Goal: Information Seeking & Learning: Understand process/instructions

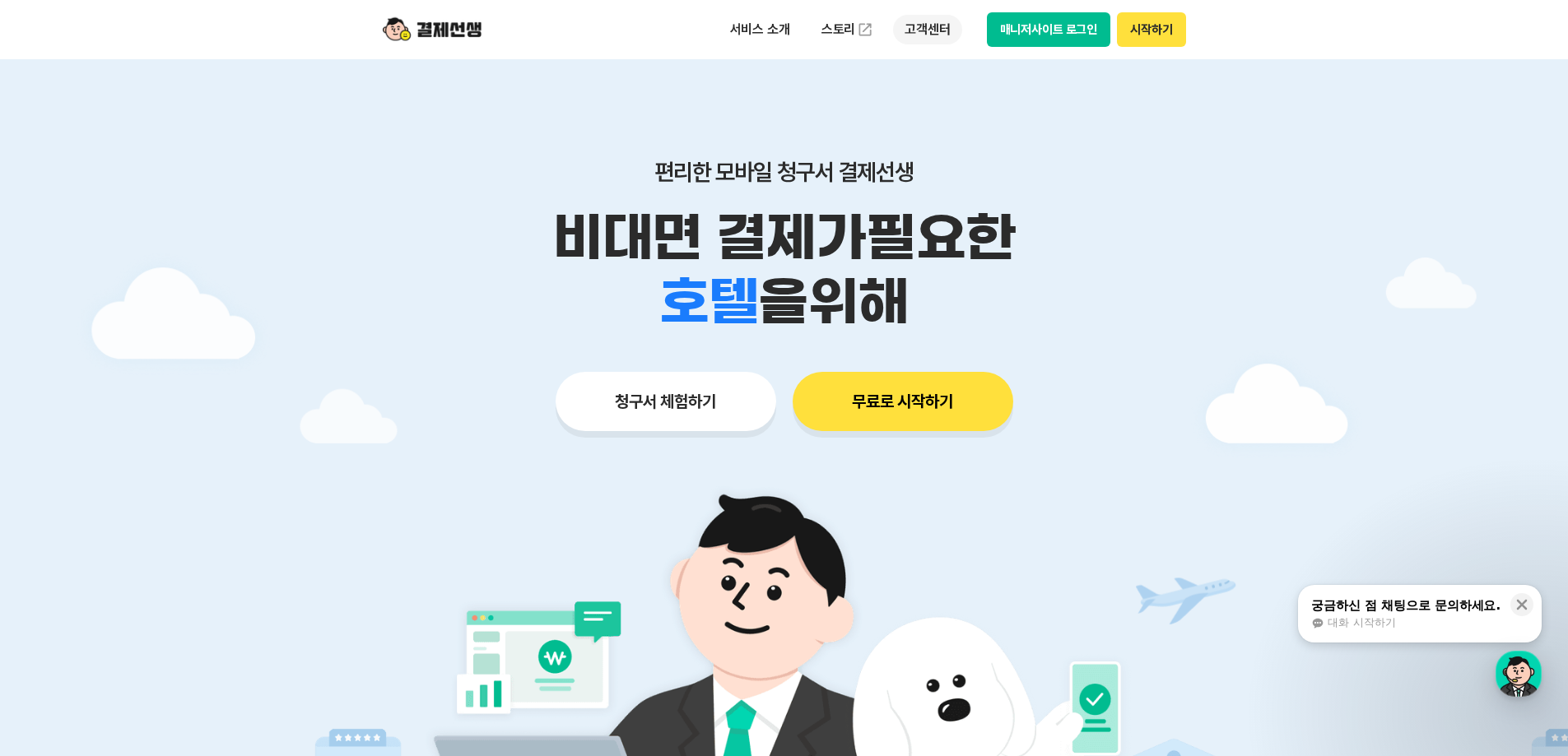
click at [947, 31] on p "고객센터" at bounding box center [927, 30] width 68 height 30
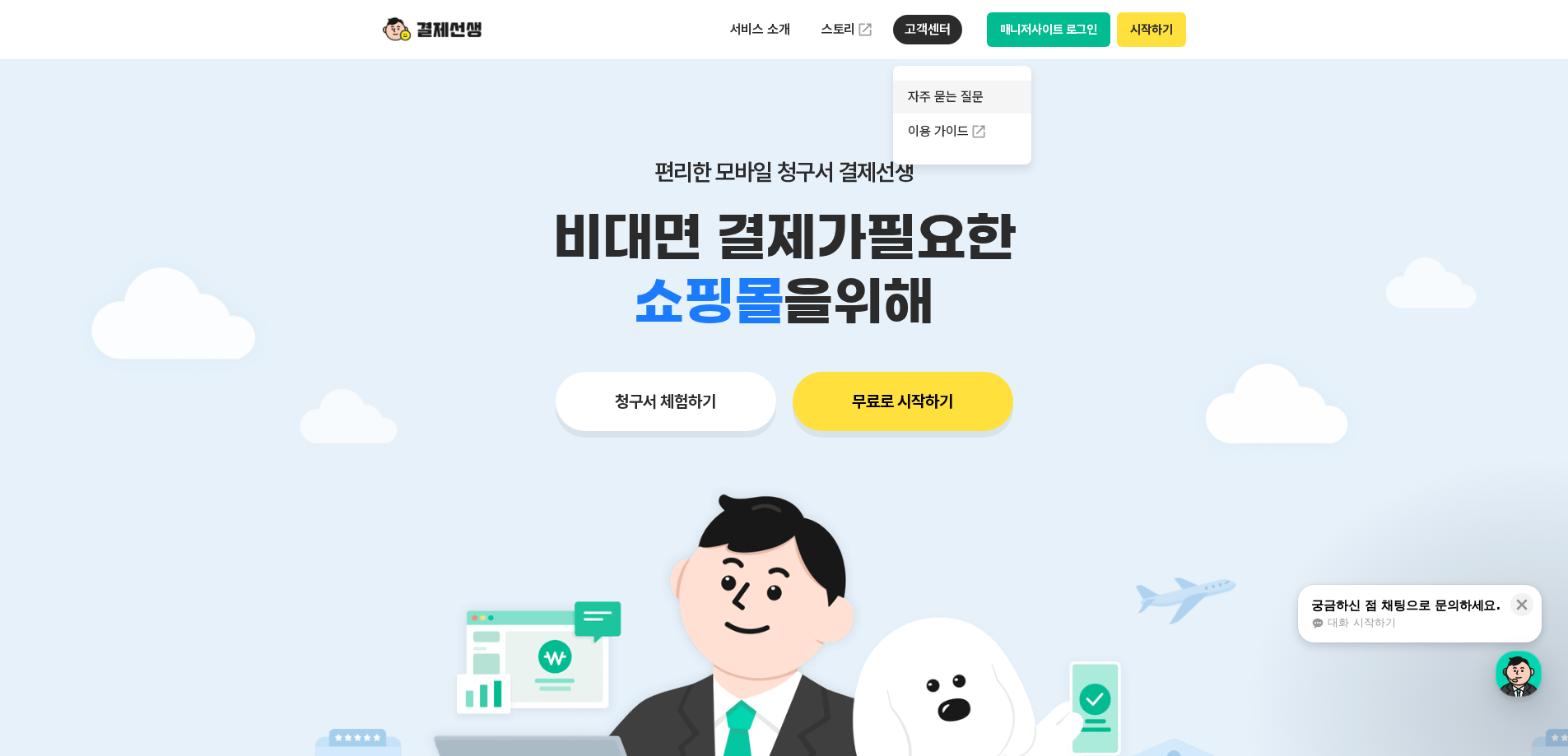
click at [956, 86] on link "자주 묻는 질문" at bounding box center [962, 97] width 139 height 33
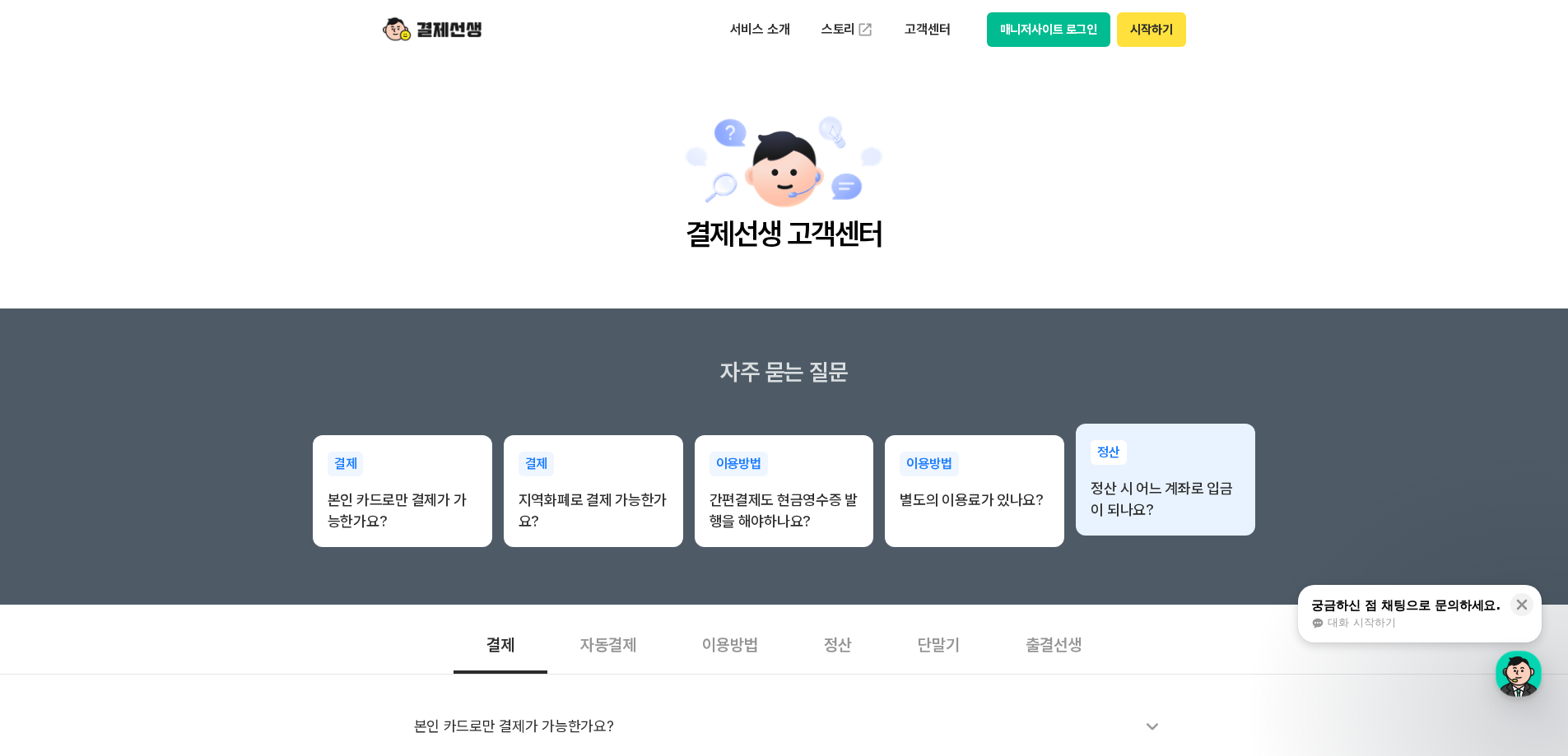
click at [1166, 522] on div "정산 정산 시 어느 계좌로 입금이 되나요?" at bounding box center [1165, 480] width 179 height 114
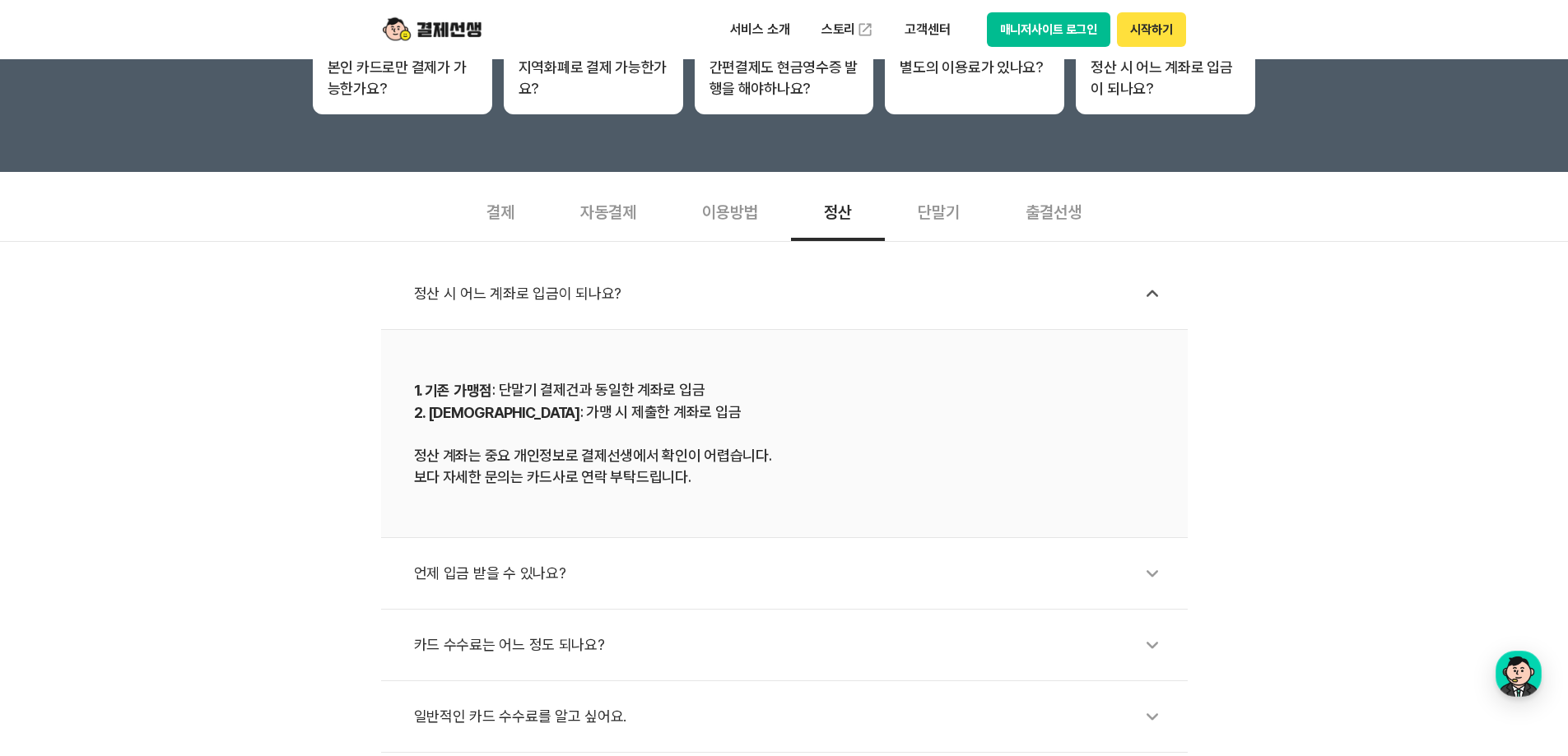
scroll to position [246, 0]
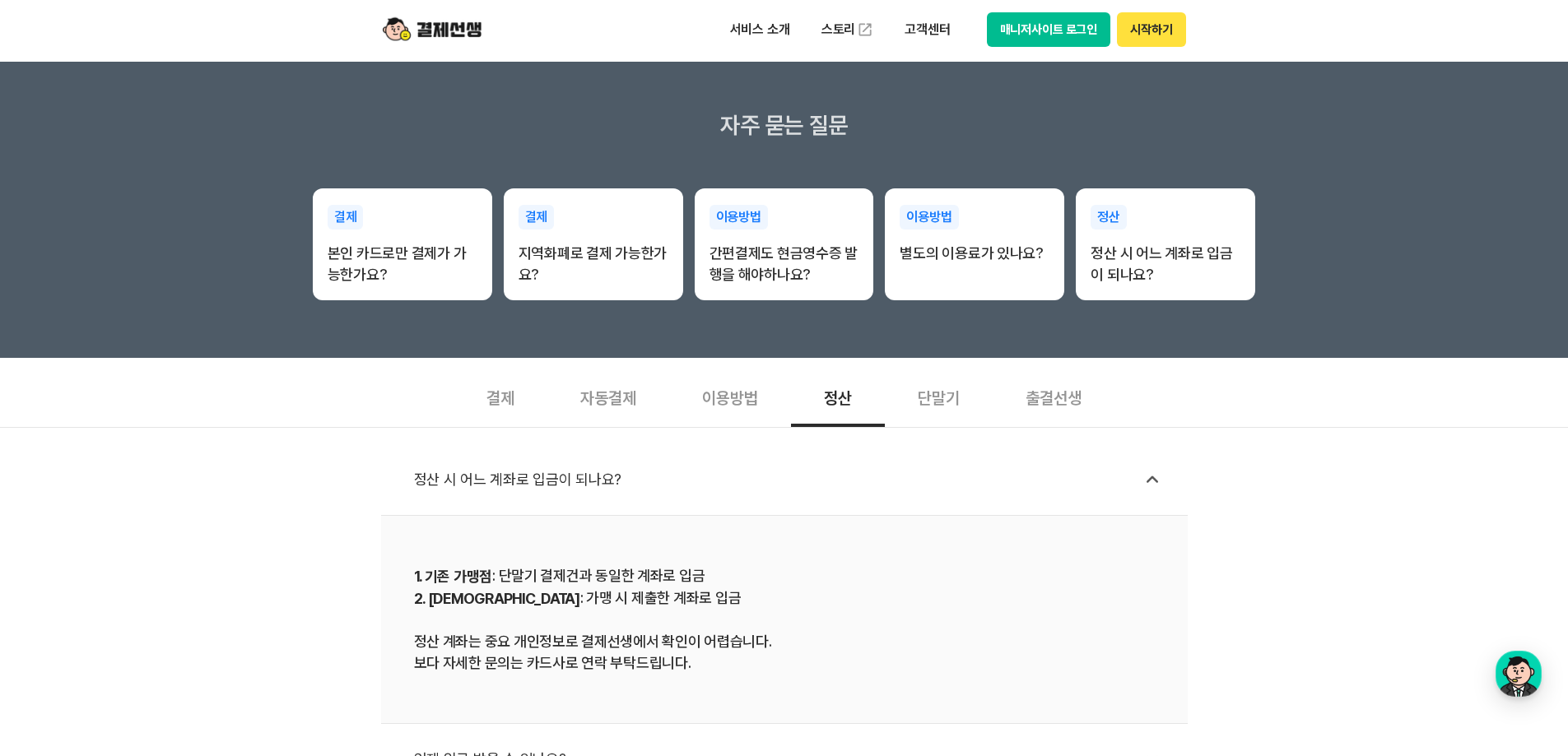
click at [732, 405] on div "이용방법" at bounding box center [730, 397] width 122 height 61
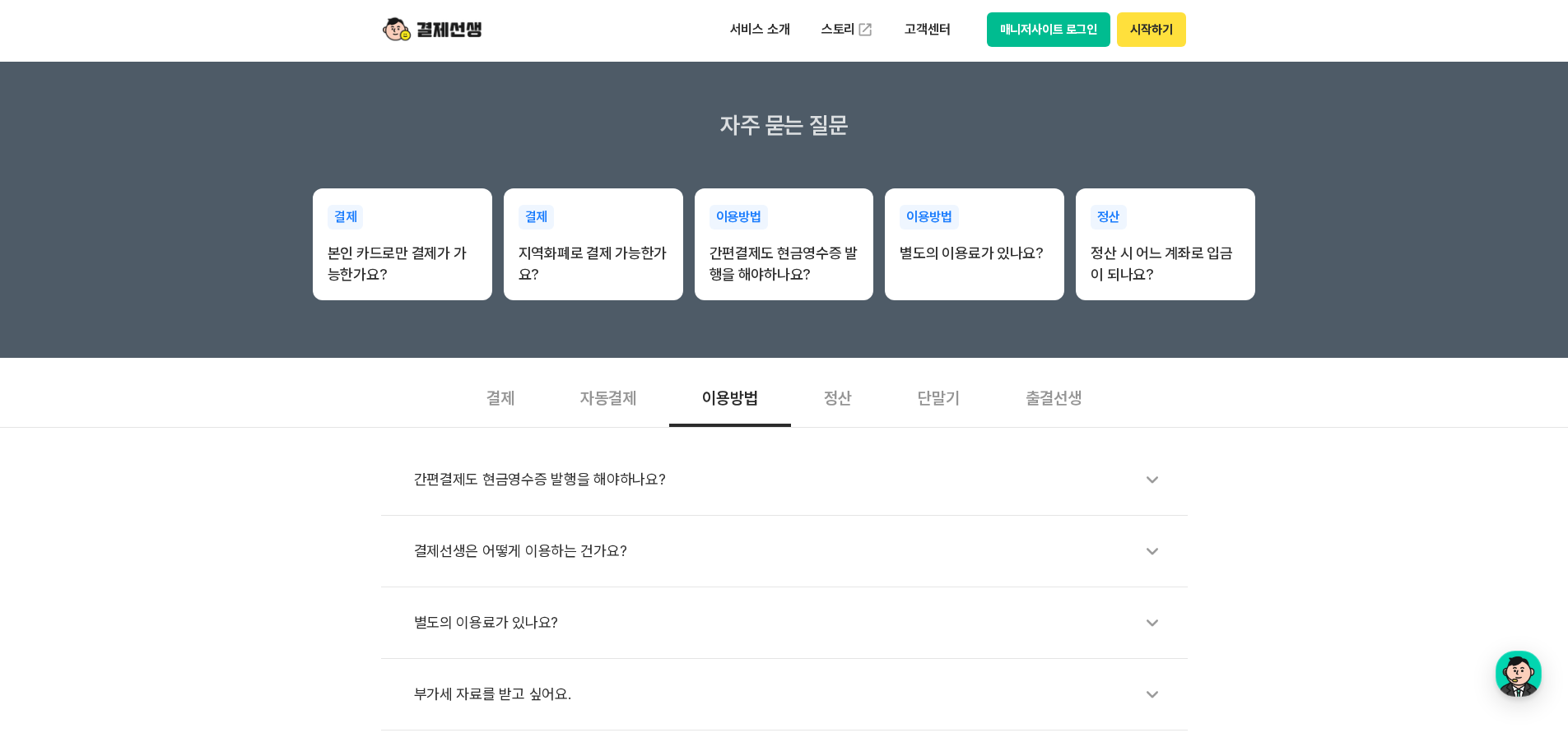
click at [502, 408] on div "결제" at bounding box center [501, 397] width 94 height 61
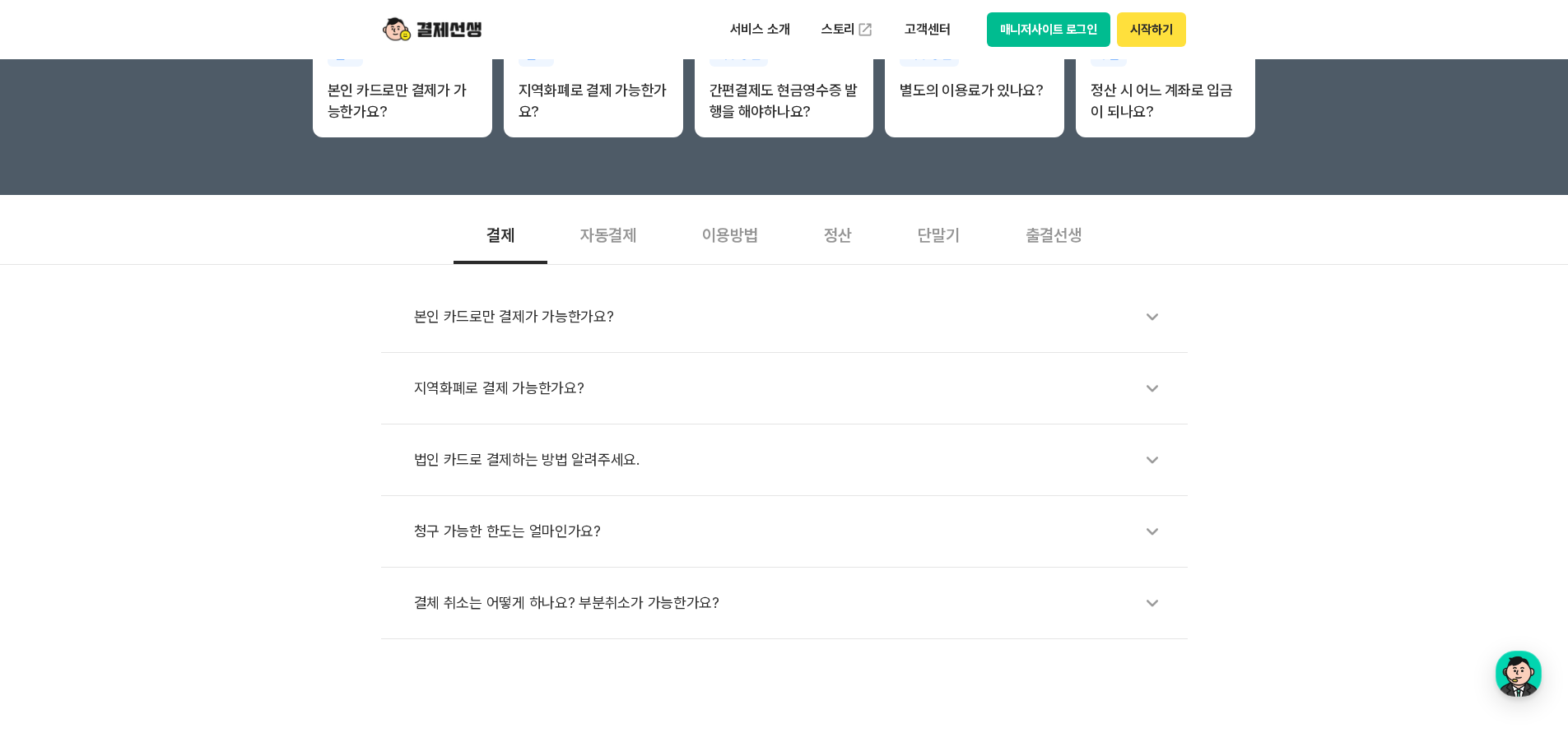
scroll to position [412, 0]
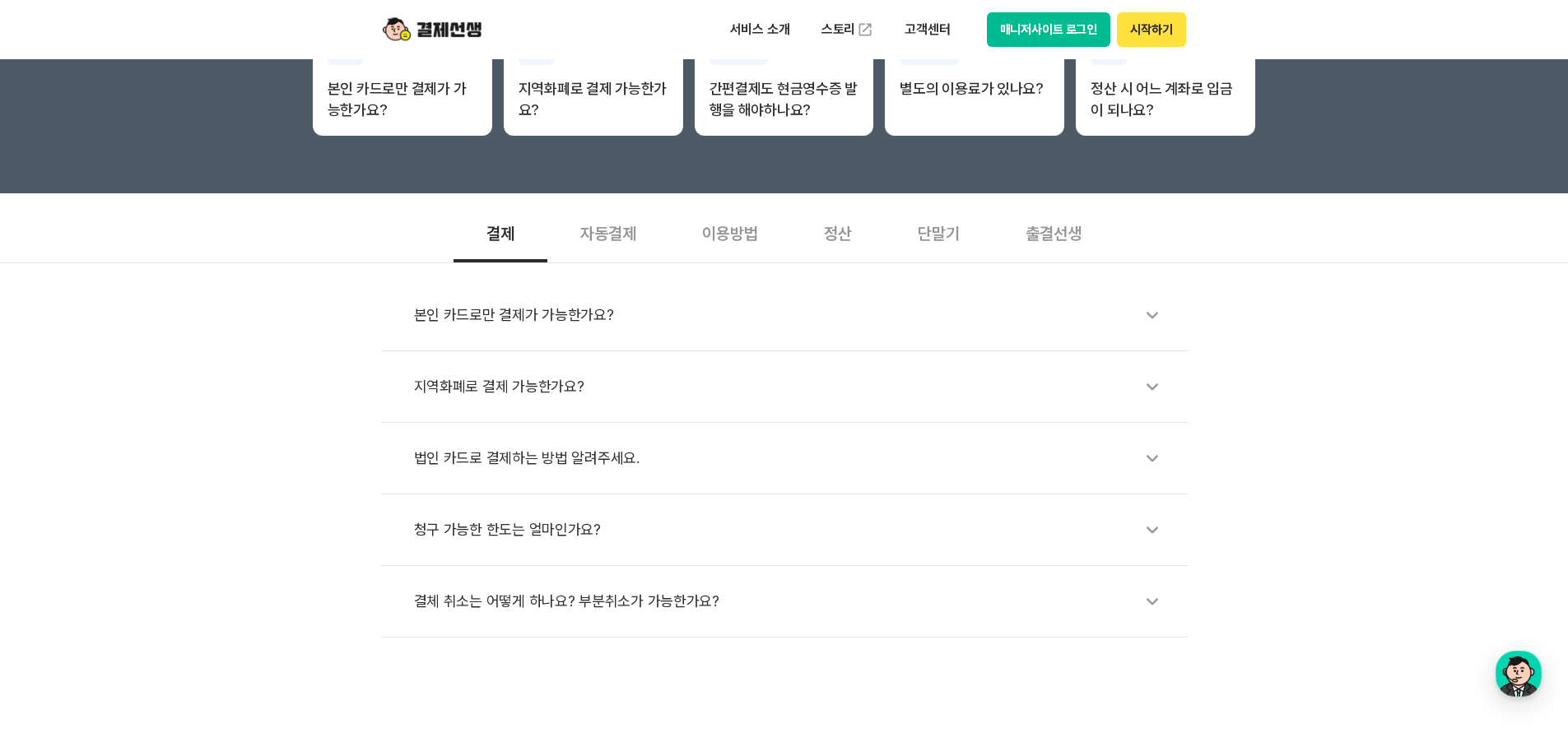
click at [621, 243] on div "자동결제" at bounding box center [609, 232] width 122 height 61
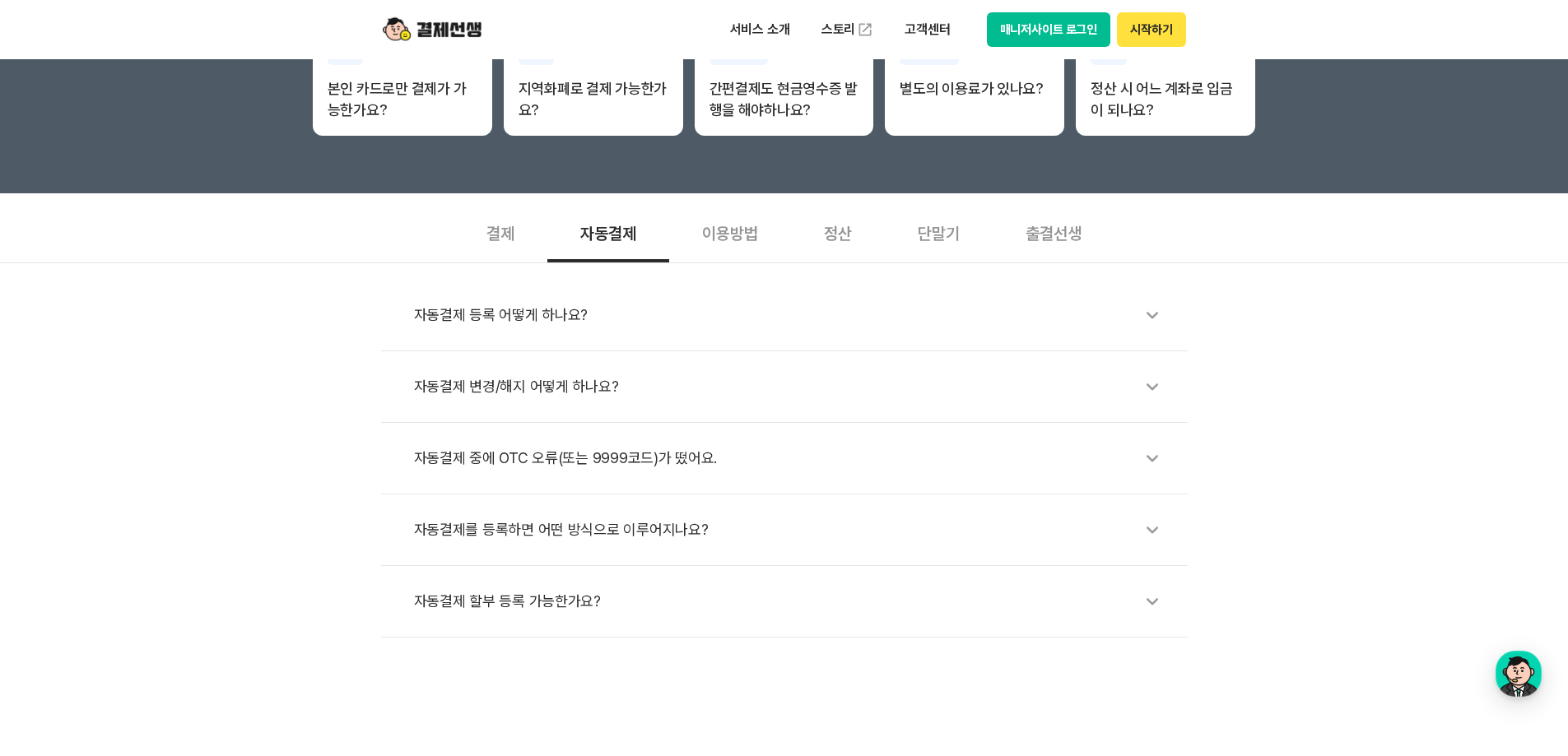
click at [673, 534] on div "자동결제를 등록하면 어떤 방식으로 이루어지나요?" at bounding box center [792, 530] width 757 height 38
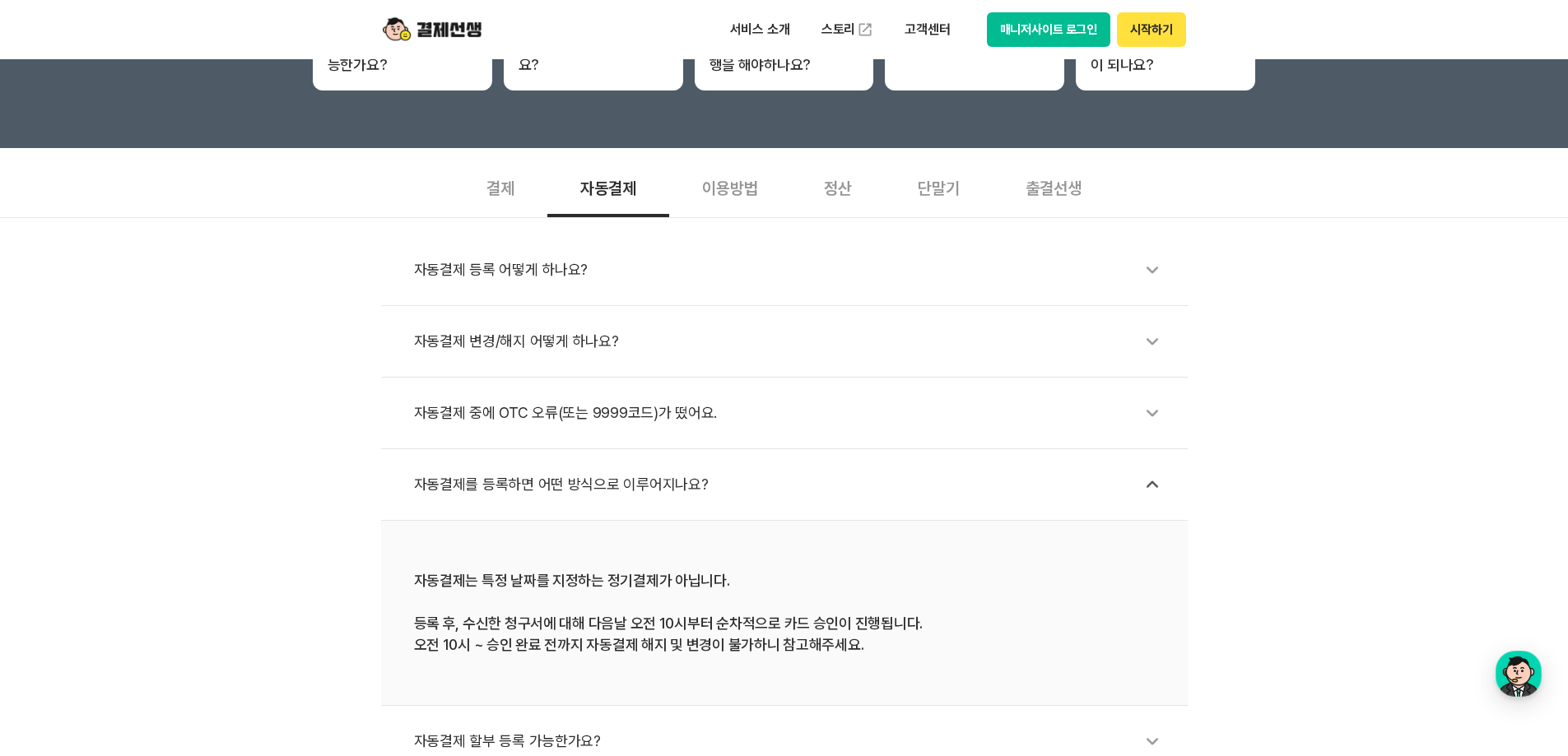
scroll to position [494, 0]
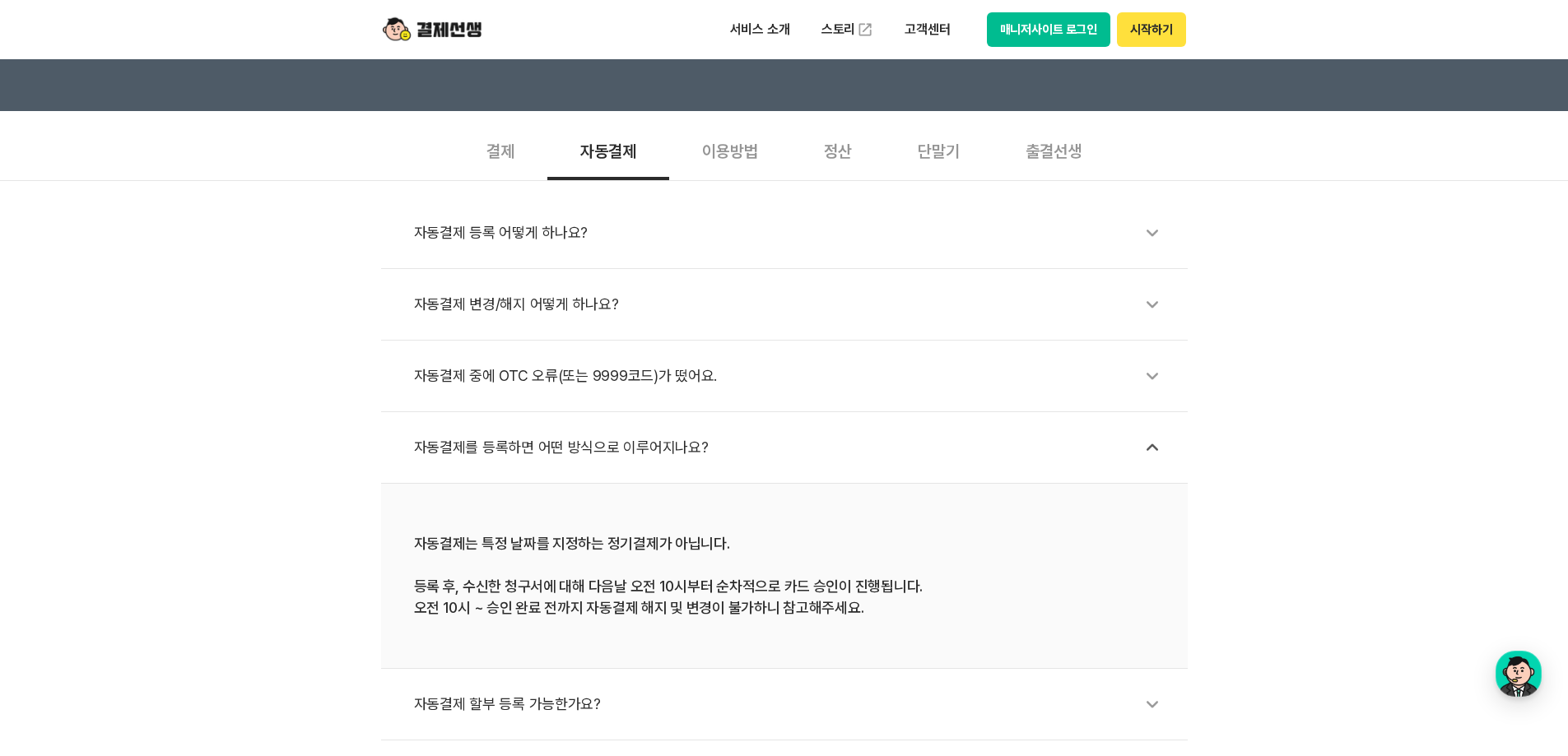
click at [714, 155] on div "이용방법" at bounding box center [730, 150] width 122 height 61
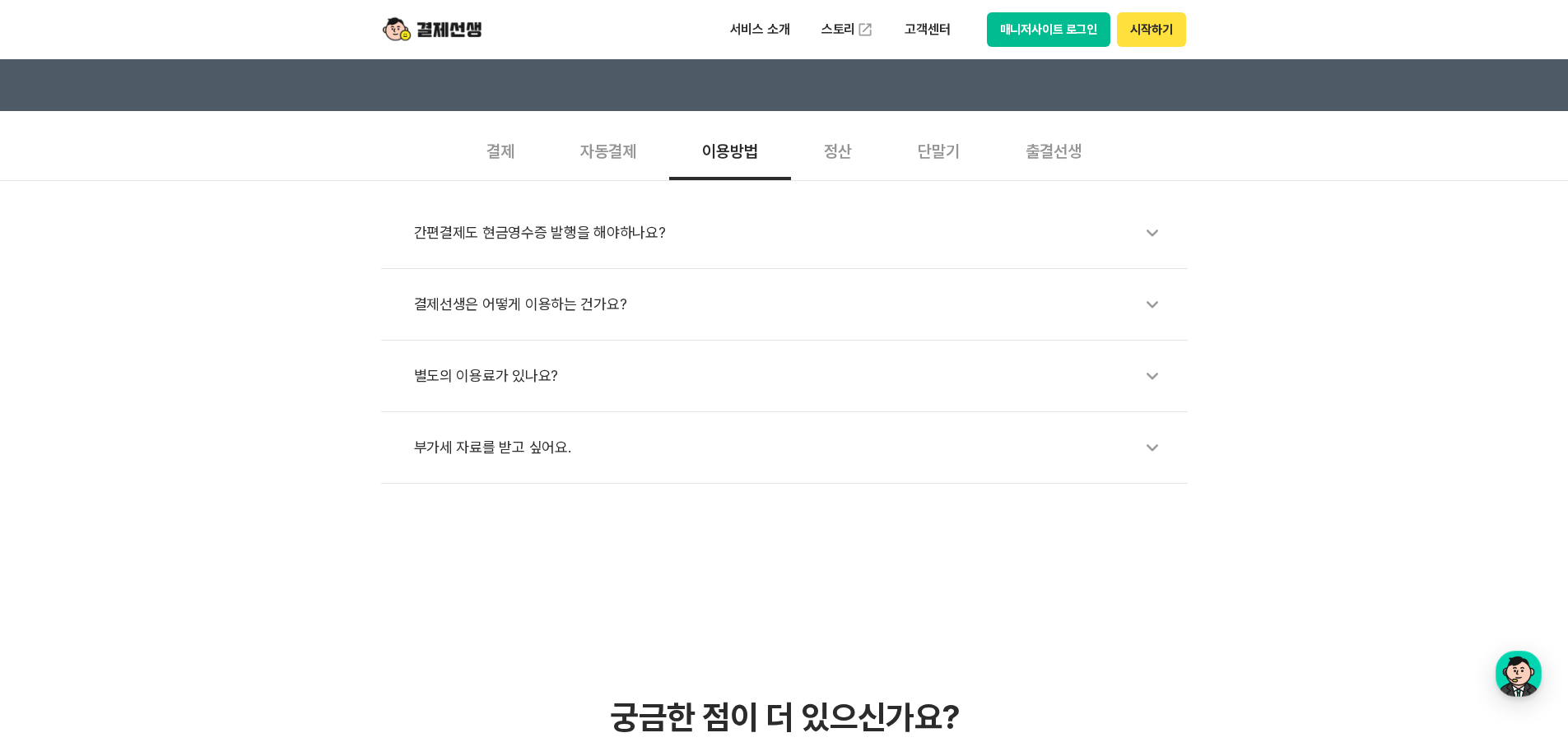
click at [837, 155] on div "정산" at bounding box center [838, 150] width 94 height 61
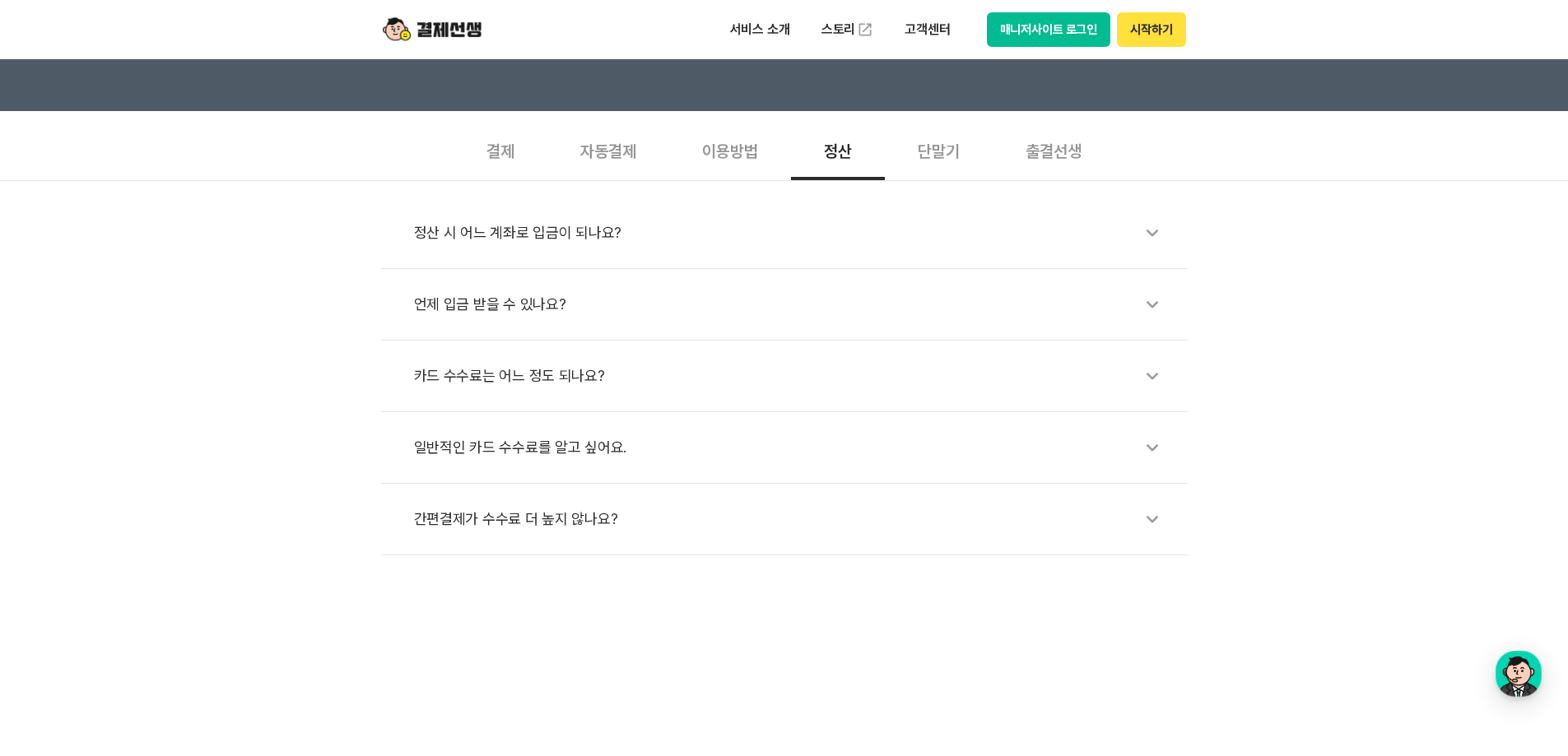
click at [611, 318] on div "언제 입금 받을 수 있나요?" at bounding box center [792, 304] width 757 height 38
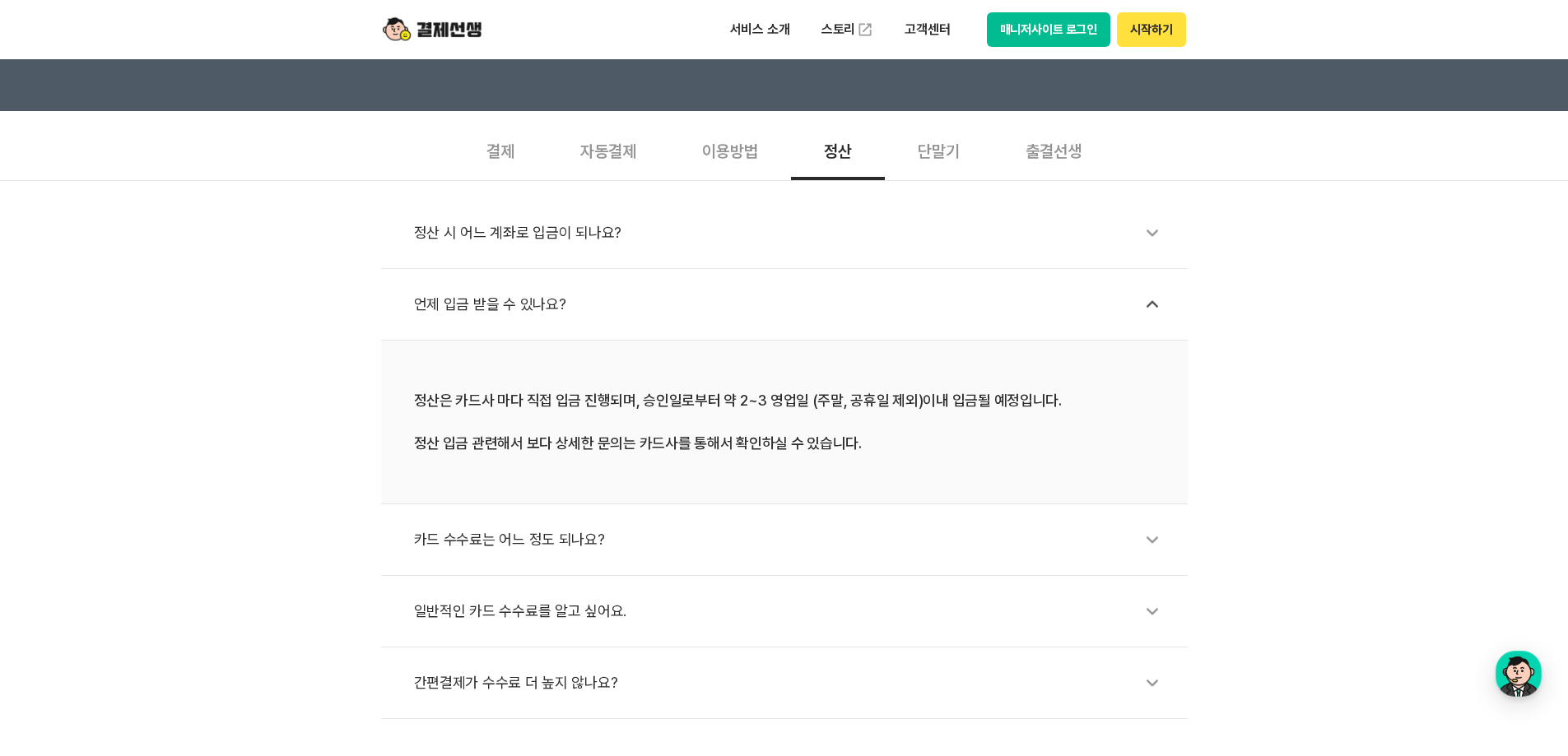
click at [651, 239] on div "정산 시 어느 계좌로 입금이 되나요?" at bounding box center [792, 233] width 757 height 38
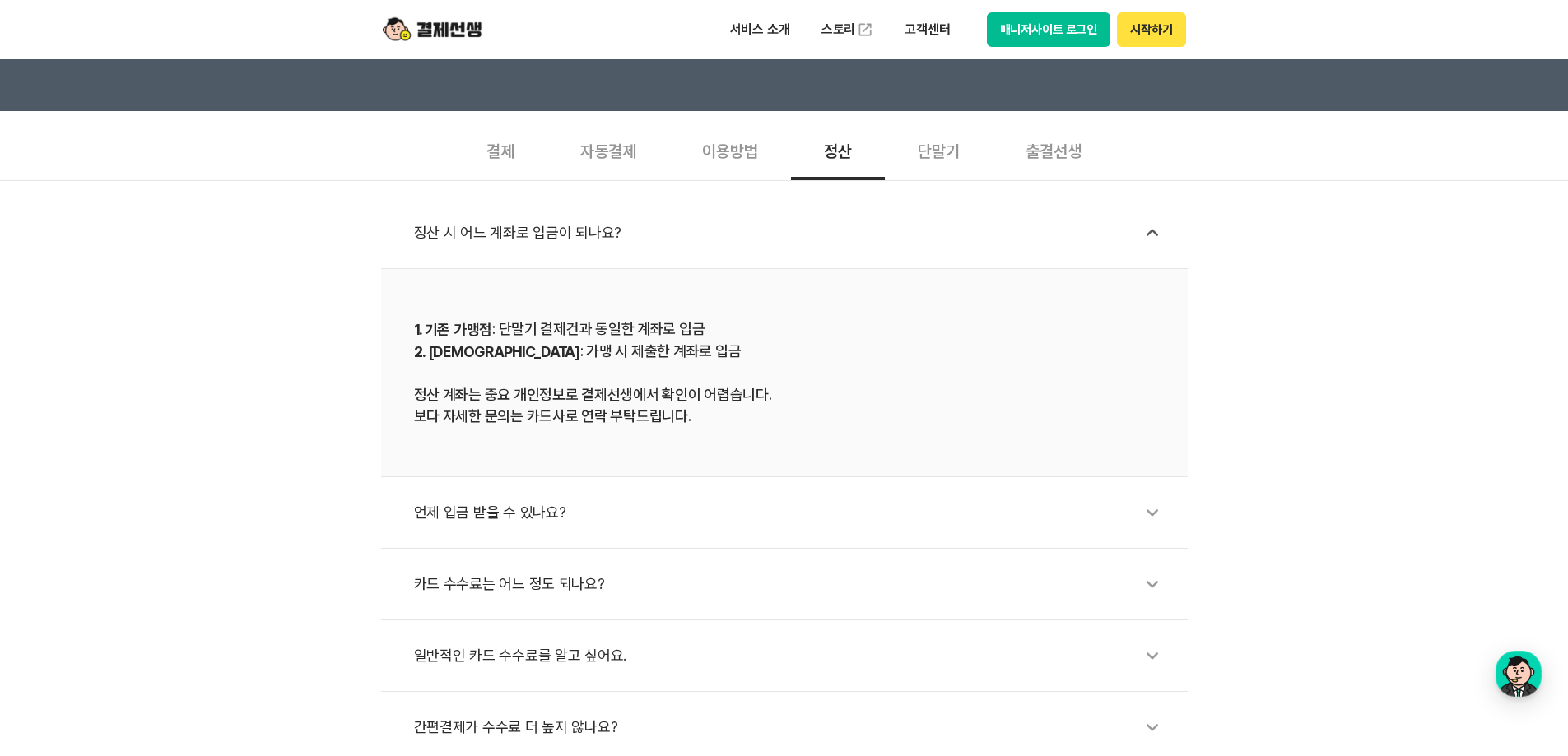
click at [112, 500] on div "정산 시 어느 계좌로 입금이 되나요? 1. 기존 가맹점 : 단말기 결제건과 동일한 계좌로 입금 2. 신규 가맹점 : 가맹 시 제출한 계좌로 입…" at bounding box center [784, 472] width 1568 height 583
drag, startPoint x: 1310, startPoint y: 329, endPoint x: 1041, endPoint y: 558, distance: 353.3
click at [1310, 329] on div "정산 시 어느 계좌로 입금이 되나요? 1. 기존 가맹점 : 단말기 결제건과 동일한 계좌로 입금 2. 신규 가맹점 : 가맹 시 제출한 계좌로 입…" at bounding box center [784, 472] width 1568 height 583
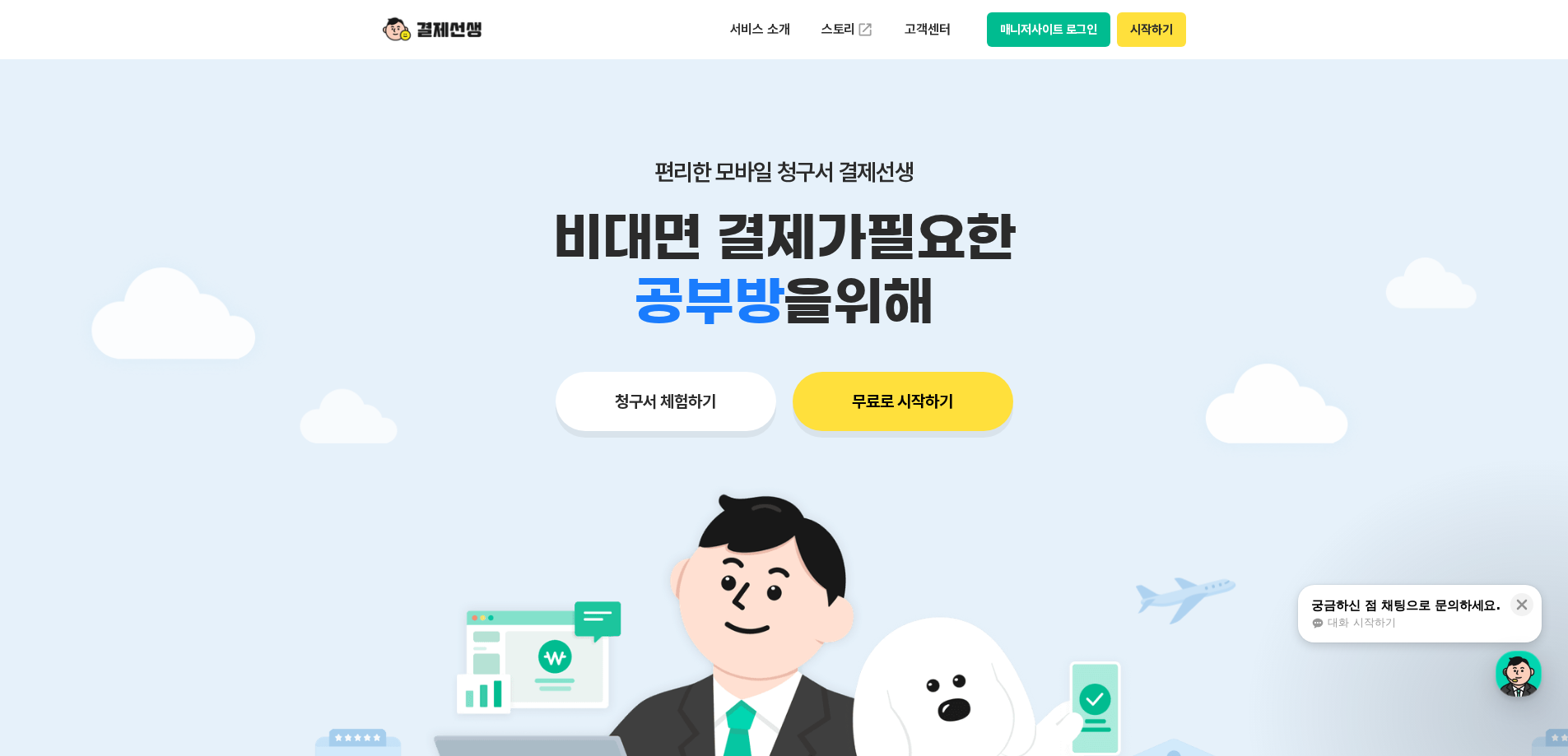
click at [1140, 30] on button "시작하기" at bounding box center [1152, 29] width 68 height 34
click at [1148, 35] on button "시작하기" at bounding box center [1152, 29] width 68 height 34
